Goal: Find specific page/section: Find specific page/section

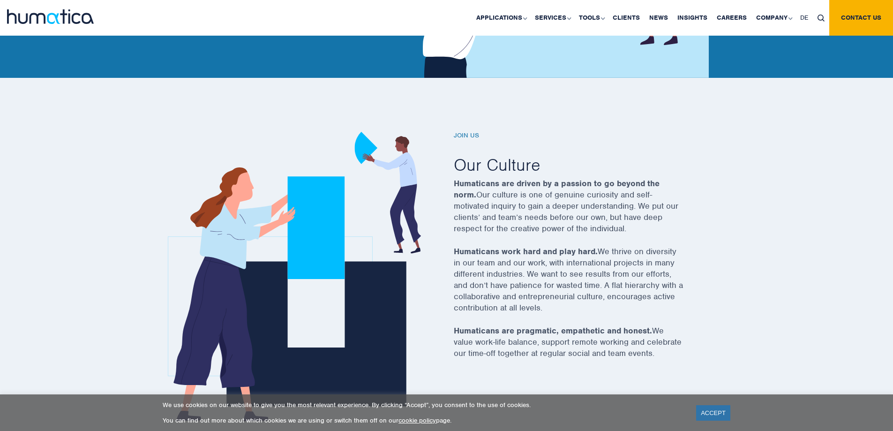
drag, startPoint x: 726, startPoint y: 414, endPoint x: 721, endPoint y: 412, distance: 5.9
click at [726, 414] on link "ACCEPT" at bounding box center [713, 412] width 34 height 15
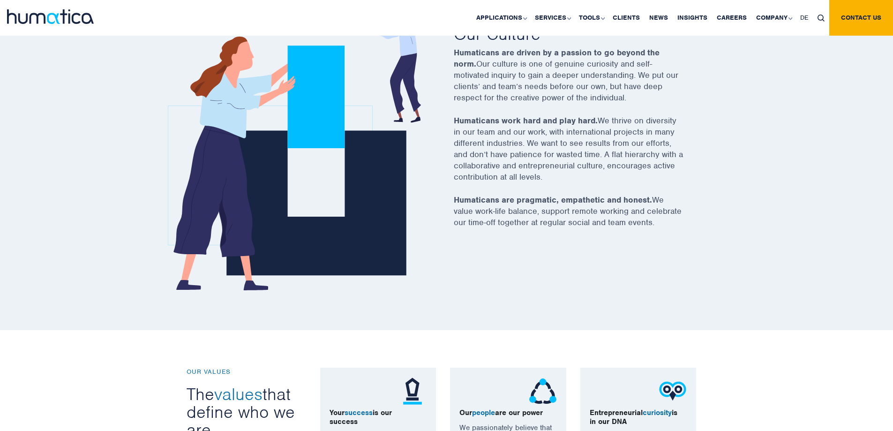
scroll to position [281, 0]
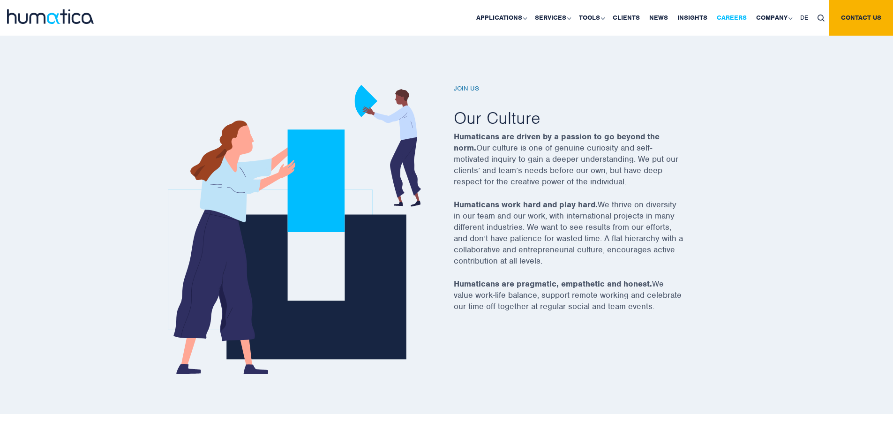
click at [735, 12] on link "Careers" at bounding box center [731, 18] width 39 height 36
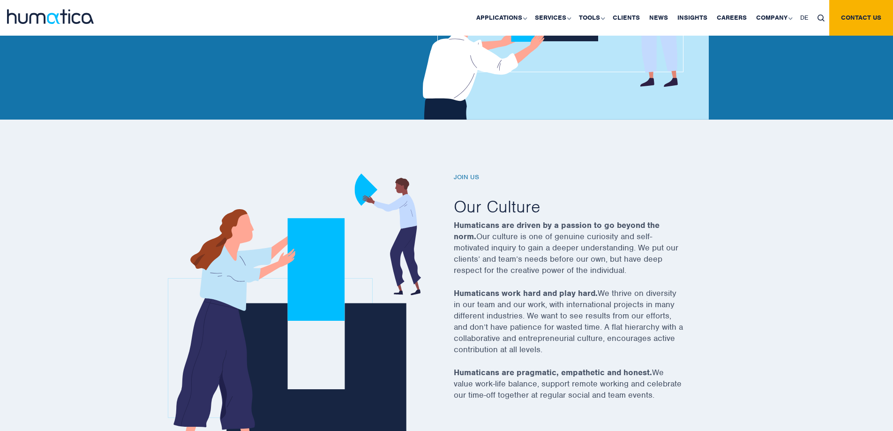
scroll to position [141, 0]
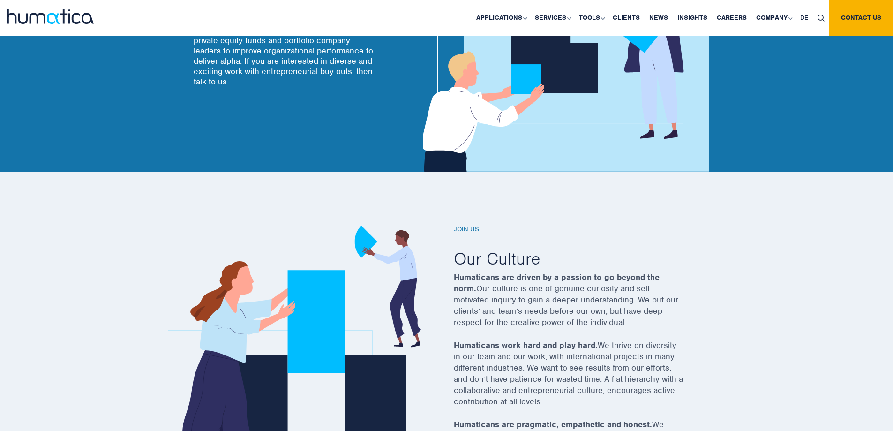
click at [472, 228] on h6 "Join us" at bounding box center [580, 229] width 253 height 8
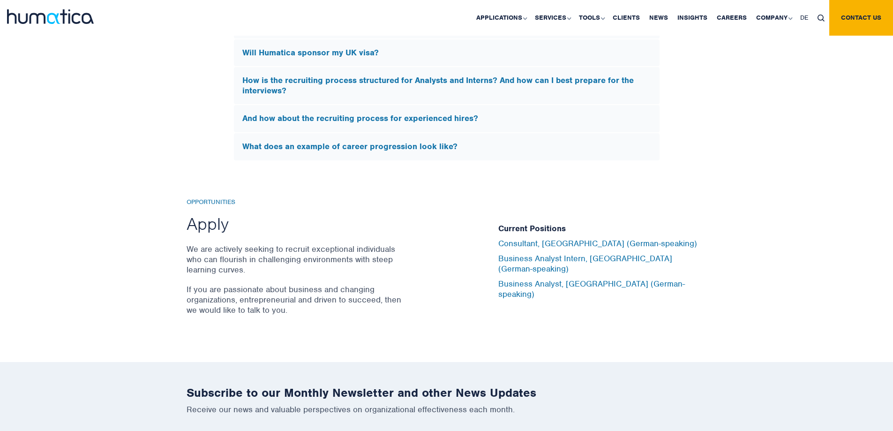
scroll to position [2953, 0]
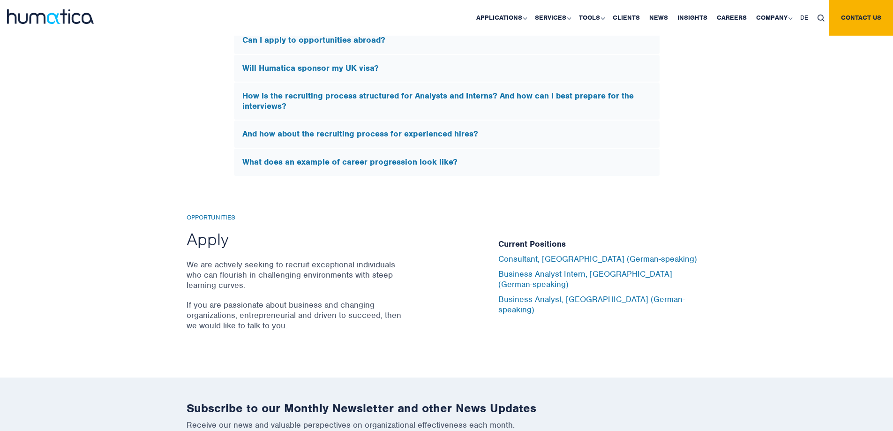
click at [427, 342] on div "Opportunities Apply We are actively seeking to recruit exceptional individuals …" at bounding box center [446, 277] width 893 height 202
